Goal: Task Accomplishment & Management: Use online tool/utility

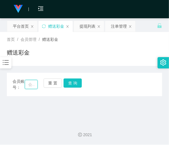
click at [29, 85] on input "text" at bounding box center [31, 84] width 13 height 9
paste input "Hansenkhoo"
type input "Hansenkhoo"
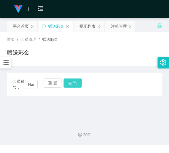
click at [70, 87] on button "查 询" at bounding box center [73, 82] width 18 height 9
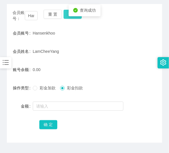
scroll to position [69, 0]
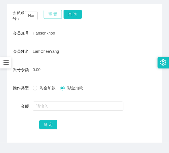
click at [60, 14] on button "重 置" at bounding box center [53, 14] width 18 height 9
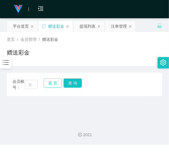
scroll to position [0, 0]
click at [29, 86] on input "text" at bounding box center [31, 84] width 13 height 9
paste input "Han1010"
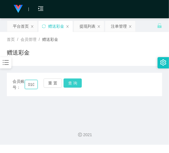
type input "Han1010"
click at [66, 84] on button "查 询" at bounding box center [73, 82] width 18 height 9
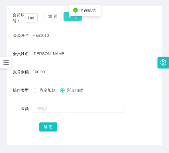
scroll to position [69, 0]
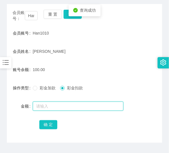
click at [58, 110] on input "text" at bounding box center [78, 106] width 91 height 9
type input "6"
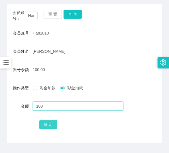
type input "100"
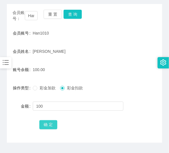
click at [51, 126] on button "确 定" at bounding box center [48, 124] width 18 height 9
click at [49, 126] on button "确 定" at bounding box center [48, 124] width 18 height 9
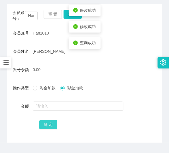
click at [49, 126] on button "确 定" at bounding box center [48, 124] width 18 height 9
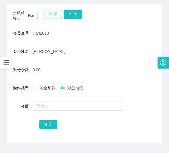
click at [46, 18] on button "重 置" at bounding box center [53, 14] width 18 height 9
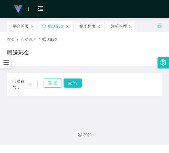
scroll to position [0, 0]
click at [33, 85] on input "text" at bounding box center [31, 84] width 13 height 9
paste input "meow"
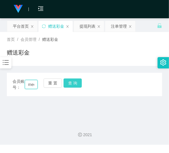
scroll to position [0, 5]
type input "meow"
click at [76, 83] on button "查 询" at bounding box center [73, 82] width 18 height 9
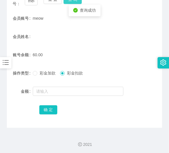
scroll to position [85, 0]
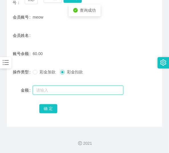
drag, startPoint x: 63, startPoint y: 90, endPoint x: 63, endPoint y: 86, distance: 4.3
click at [63, 90] on input "text" at bounding box center [78, 90] width 91 height 9
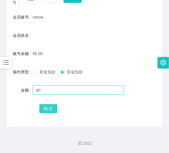
type input "60"
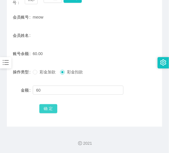
click at [49, 105] on button "确 定" at bounding box center [48, 108] width 18 height 9
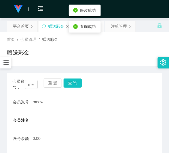
scroll to position [0, 0]
click at [55, 88] on div "重 置 查 询" at bounding box center [56, 84] width 25 height 12
click at [53, 84] on button "重 置" at bounding box center [53, 82] width 18 height 9
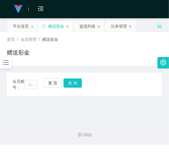
drag, startPoint x: 34, startPoint y: 125, endPoint x: 32, endPoint y: 120, distance: 5.1
click at [34, 125] on div "2021" at bounding box center [84, 131] width 169 height 27
drag, startPoint x: 33, startPoint y: 86, endPoint x: 38, endPoint y: 85, distance: 5.0
click at [33, 86] on input "text" at bounding box center [31, 84] width 13 height 9
paste input "Granoa87"
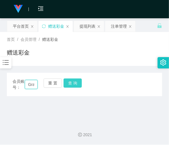
scroll to position [0, 11]
type input "Granoa87"
click at [67, 81] on button "查 询" at bounding box center [73, 82] width 18 height 9
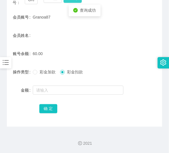
scroll to position [85, 0]
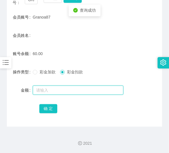
drag, startPoint x: 62, startPoint y: 87, endPoint x: 62, endPoint y: 82, distance: 5.2
click at [62, 86] on input "text" at bounding box center [78, 90] width 91 height 9
type input "60"
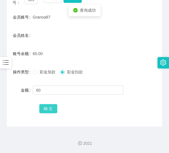
drag, startPoint x: 52, startPoint y: 115, endPoint x: 52, endPoint y: 109, distance: 5.4
click at [52, 111] on div "会员账号： Granoa87 重 置 查 询 会员账号 Granoa87 会员姓名 账号余额 60.00 操作类型 彩金加款 彩金扣款 金额 60 确 定" at bounding box center [85, 57] width 156 height 139
click at [52, 109] on button "确 定" at bounding box center [48, 108] width 18 height 9
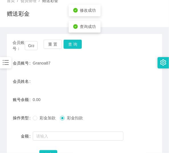
scroll to position [39, 0]
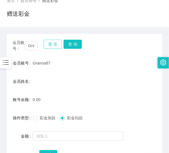
click at [50, 44] on button "重 置" at bounding box center [53, 44] width 18 height 9
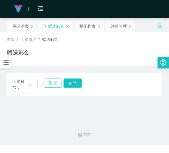
scroll to position [0, 0]
click at [32, 86] on input "text" at bounding box center [31, 84] width 13 height 9
paste input "feifei1111"
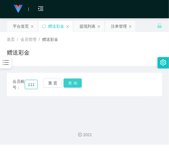
type input "feifei1111"
click at [72, 84] on button "查 询" at bounding box center [73, 82] width 18 height 9
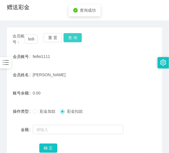
scroll to position [46, 0]
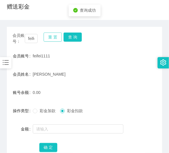
click at [50, 38] on button "重 置" at bounding box center [53, 37] width 18 height 9
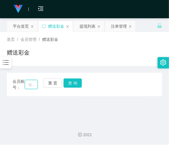
click at [29, 85] on input "text" at bounding box center [31, 84] width 13 height 9
paste input "wlzy08"
type input "wlzy08"
click at [74, 82] on button "查 询" at bounding box center [73, 82] width 18 height 9
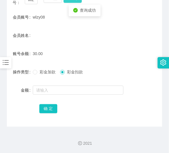
scroll to position [85, 0]
click at [72, 84] on div at bounding box center [78, 89] width 91 height 11
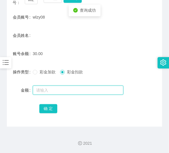
click at [70, 93] on input "text" at bounding box center [78, 90] width 91 height 9
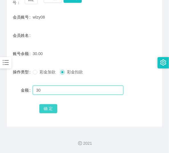
type input "30"
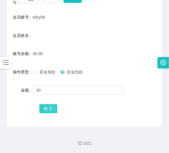
click at [50, 104] on button "确 定" at bounding box center [48, 108] width 18 height 9
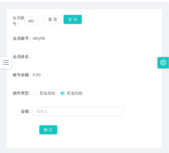
scroll to position [62, 0]
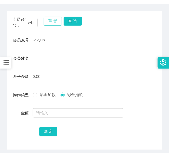
drag, startPoint x: 51, startPoint y: 19, endPoint x: 49, endPoint y: 22, distance: 3.3
click at [51, 19] on button "重 置" at bounding box center [53, 21] width 18 height 9
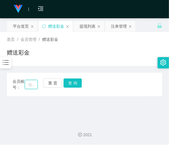
click at [31, 82] on input "text" at bounding box center [31, 84] width 13 height 9
paste input "kongyongfook"
type input "kongyongfook"
click at [80, 82] on button "查 询" at bounding box center [73, 82] width 18 height 9
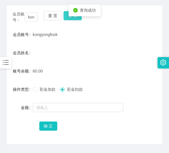
scroll to position [69, 0]
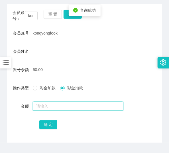
click at [70, 106] on input "text" at bounding box center [78, 106] width 91 height 9
type input "60"
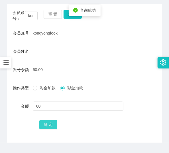
click at [53, 120] on button "确 定" at bounding box center [48, 124] width 18 height 9
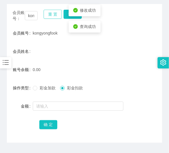
drag, startPoint x: 53, startPoint y: 15, endPoint x: 42, endPoint y: 19, distance: 12.0
click at [53, 15] on button "重 置" at bounding box center [53, 14] width 18 height 9
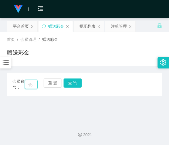
click at [32, 82] on input "text" at bounding box center [31, 84] width 13 height 9
paste input "shen111"
type input "shen111"
click at [78, 84] on button "查 询" at bounding box center [73, 82] width 18 height 9
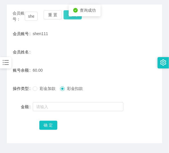
scroll to position [69, 0]
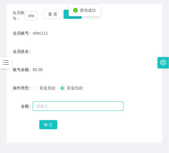
drag, startPoint x: 65, startPoint y: 106, endPoint x: 63, endPoint y: 100, distance: 5.3
click at [64, 104] on input "text" at bounding box center [78, 106] width 91 height 9
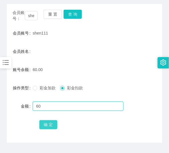
type input "60"
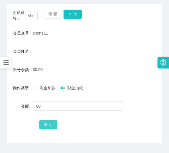
click at [51, 126] on button "确 定" at bounding box center [48, 124] width 18 height 9
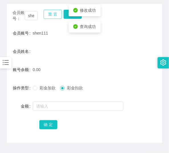
click at [49, 16] on button "重 置" at bounding box center [53, 14] width 18 height 9
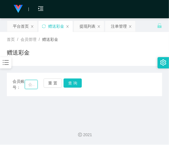
click at [32, 81] on input "text" at bounding box center [31, 84] width 13 height 9
paste input "0134888277"
type input "0134888277"
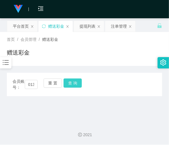
click at [66, 86] on button "查 询" at bounding box center [73, 82] width 18 height 9
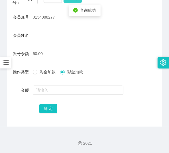
scroll to position [85, 0]
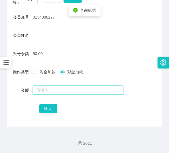
click at [60, 88] on input "text" at bounding box center [78, 90] width 91 height 9
type input "60"
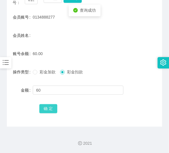
click at [51, 106] on button "确 定" at bounding box center [48, 108] width 18 height 9
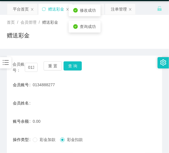
scroll to position [16, 0]
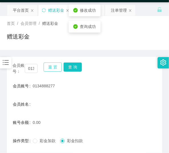
click at [53, 68] on button "重 置" at bounding box center [53, 66] width 18 height 9
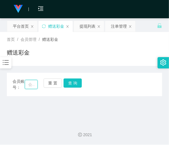
click at [35, 81] on input "text" at bounding box center [31, 84] width 13 height 9
paste input "960940"
type input "960940"
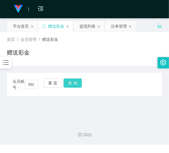
click at [64, 85] on button "查 询" at bounding box center [73, 82] width 18 height 9
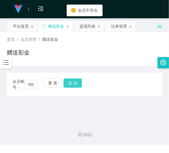
click at [68, 84] on button "查 询" at bounding box center [73, 82] width 18 height 9
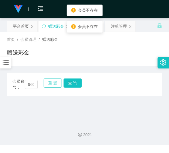
click at [58, 83] on button "重 置" at bounding box center [53, 82] width 18 height 9
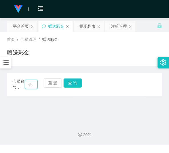
click at [31, 87] on input "text" at bounding box center [31, 84] width 13 height 9
paste input "960940"
type input "960940"
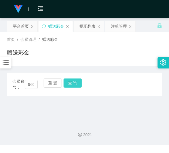
click at [69, 84] on button "查 询" at bounding box center [73, 82] width 18 height 9
click at [59, 84] on button "重 置" at bounding box center [53, 82] width 18 height 9
click at [33, 87] on input "text" at bounding box center [31, 84] width 13 height 9
paste input "960904"
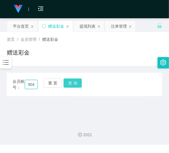
type input "960904"
click at [72, 85] on button "查 询" at bounding box center [73, 82] width 18 height 9
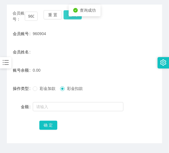
scroll to position [69, 0]
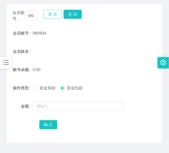
click at [51, 18] on button "重 置" at bounding box center [53, 14] width 18 height 9
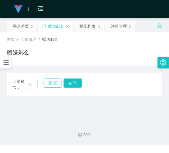
scroll to position [0, 0]
click at [31, 82] on input "text" at bounding box center [31, 84] width 13 height 9
paste input "60164430957"
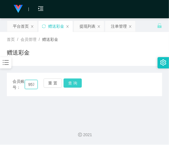
type input "60164430957"
click at [73, 86] on button "查 询" at bounding box center [73, 82] width 18 height 9
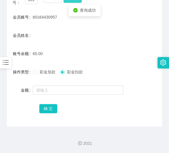
scroll to position [85, 0]
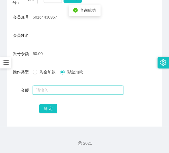
click at [67, 91] on input "text" at bounding box center [78, 90] width 91 height 9
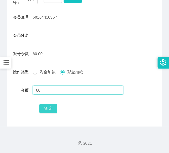
type input "60"
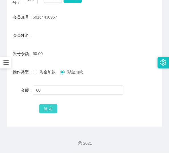
click at [53, 109] on button "确 定" at bounding box center [48, 108] width 18 height 9
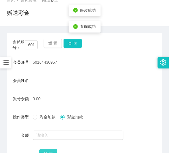
scroll to position [39, 0]
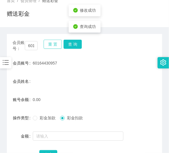
click at [49, 44] on button "重 置" at bounding box center [53, 44] width 18 height 9
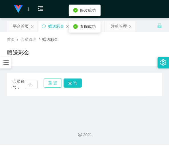
scroll to position [0, 0]
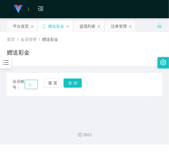
click at [35, 84] on input "text" at bounding box center [31, 84] width 13 height 9
paste input "960904"
type input "960904"
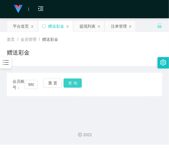
click at [66, 84] on button "查 询" at bounding box center [73, 82] width 18 height 9
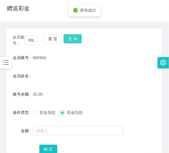
scroll to position [46, 0]
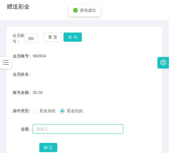
click at [63, 127] on input "text" at bounding box center [78, 128] width 91 height 9
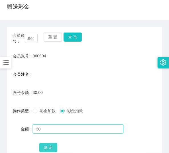
type input "30"
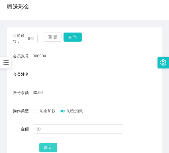
click at [48, 149] on button "确 定" at bounding box center [48, 147] width 18 height 9
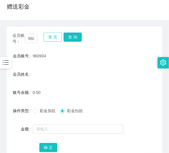
click at [55, 39] on button "重 置" at bounding box center [53, 37] width 18 height 9
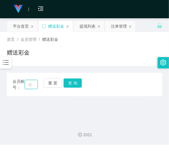
click at [35, 84] on input "text" at bounding box center [31, 84] width 13 height 9
paste input "soozhixuan"
type input "soozhixuan"
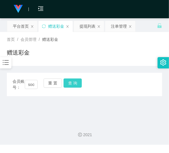
click at [72, 84] on button "查 询" at bounding box center [73, 82] width 18 height 9
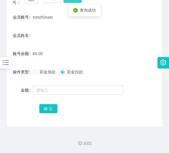
scroll to position [85, 0]
click at [70, 84] on div at bounding box center [78, 89] width 91 height 11
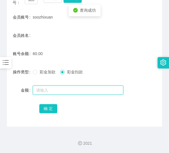
click at [68, 86] on input "text" at bounding box center [78, 90] width 91 height 9
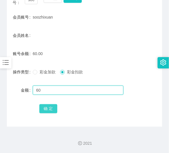
type input "60"
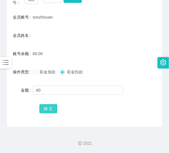
click at [49, 108] on button "确 定" at bounding box center [48, 108] width 18 height 9
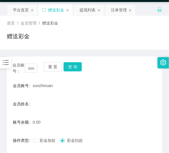
scroll to position [16, 0]
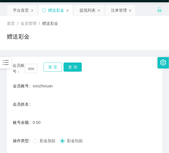
click at [57, 64] on button "重 置" at bounding box center [53, 66] width 18 height 9
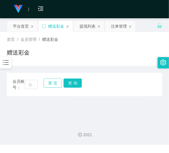
scroll to position [0, 0]
click at [35, 86] on input "text" at bounding box center [31, 84] width 13 height 9
paste input "soozhixuan"
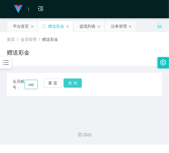
type input "soozhixuan"
click at [77, 82] on button "查 询" at bounding box center [73, 82] width 18 height 9
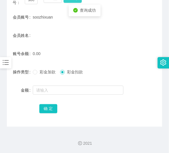
scroll to position [62, 0]
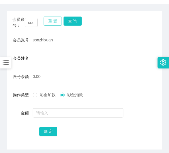
click at [61, 21] on button "重 置" at bounding box center [53, 21] width 18 height 9
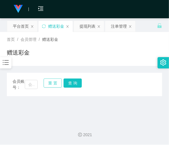
scroll to position [0, 0]
click at [32, 87] on input "text" at bounding box center [31, 84] width 13 height 9
paste input "babahaha"
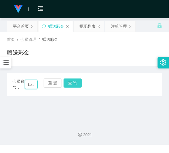
scroll to position [0, 11]
type input "babahaha"
click at [79, 81] on button "查 询" at bounding box center [73, 82] width 18 height 9
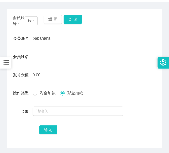
scroll to position [62, 0]
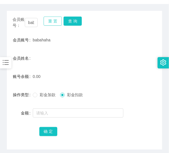
click at [51, 19] on button "重 置" at bounding box center [53, 21] width 18 height 9
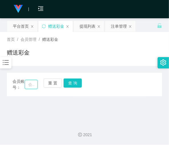
click at [31, 82] on input "text" at bounding box center [31, 84] width 13 height 9
paste input "Joey1994"
type input "Joey1994"
click at [68, 81] on button "查 询" at bounding box center [73, 82] width 18 height 9
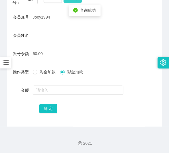
scroll to position [85, 0]
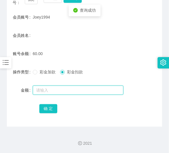
click at [66, 91] on input "text" at bounding box center [78, 90] width 91 height 9
type input "60"
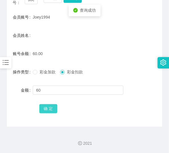
click at [47, 104] on button "确 定" at bounding box center [48, 108] width 18 height 9
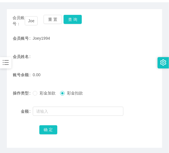
scroll to position [62, 0]
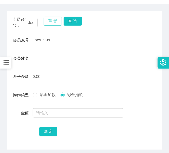
click at [49, 22] on button "重 置" at bounding box center [53, 21] width 18 height 9
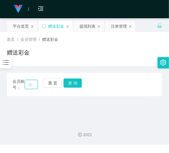
click at [31, 82] on input "text" at bounding box center [31, 84] width 13 height 9
paste input "Meiteng"
type input "Meiteng"
click at [67, 81] on button "查 询" at bounding box center [73, 82] width 18 height 9
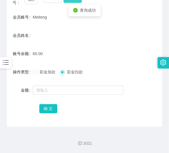
scroll to position [85, 0]
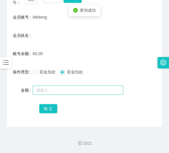
click at [64, 86] on form "会员账号 Meiteng 会员姓名 账号余额 60.00 操作类型 彩金加款 彩金扣款 金额 确 定" at bounding box center [85, 62] width 156 height 103
click at [64, 86] on input "text" at bounding box center [78, 90] width 91 height 9
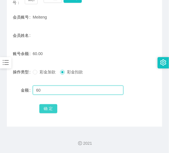
type input "60"
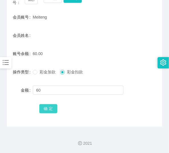
click at [55, 110] on button "确 定" at bounding box center [48, 108] width 18 height 9
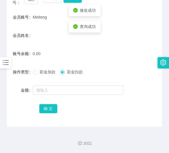
click at [112, 26] on form "会员账号 Meiteng 会员姓名 账号余额 0.00 操作类型 彩金加款 彩金扣款 金额 确 定" at bounding box center [85, 62] width 156 height 103
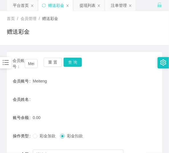
scroll to position [16, 0]
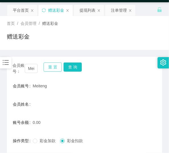
click at [49, 68] on button "重 置" at bounding box center [53, 66] width 18 height 9
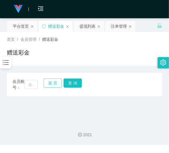
scroll to position [0, 0]
click at [30, 87] on input "text" at bounding box center [31, 84] width 13 height 9
paste input "sophiegoh"
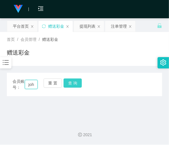
type input "sophiegoh"
click at [72, 84] on button "查 询" at bounding box center [73, 82] width 18 height 9
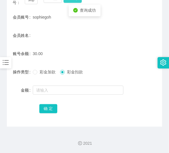
scroll to position [85, 0]
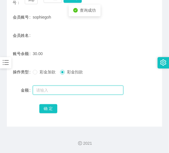
click at [70, 88] on input "text" at bounding box center [78, 90] width 91 height 9
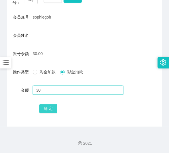
type input "30"
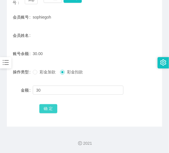
click at [53, 105] on button "确 定" at bounding box center [48, 108] width 18 height 9
